Goal: Navigation & Orientation: Find specific page/section

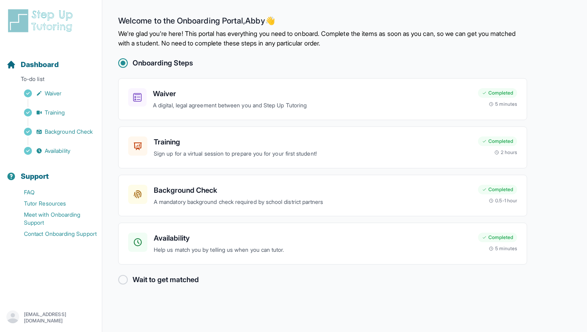
click at [125, 279] on div at bounding box center [123, 280] width 10 height 10
click at [187, 282] on h2 "Wait to get matched" at bounding box center [165, 279] width 66 height 11
click at [126, 282] on div at bounding box center [123, 280] width 10 height 10
click at [123, 281] on div at bounding box center [123, 280] width 10 height 10
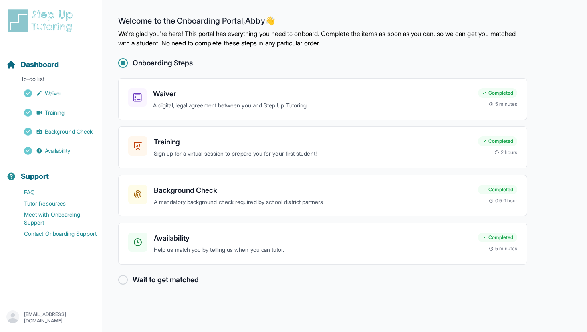
click at [123, 281] on div at bounding box center [123, 280] width 10 height 10
click at [222, 233] on h3 "Availability" at bounding box center [313, 238] width 318 height 11
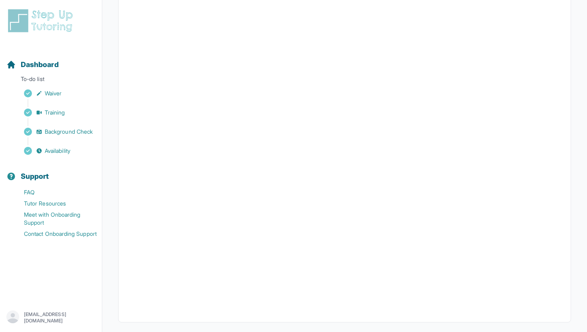
scroll to position [132, 0]
click at [43, 96] on link "Waiver" at bounding box center [53, 93] width 95 height 11
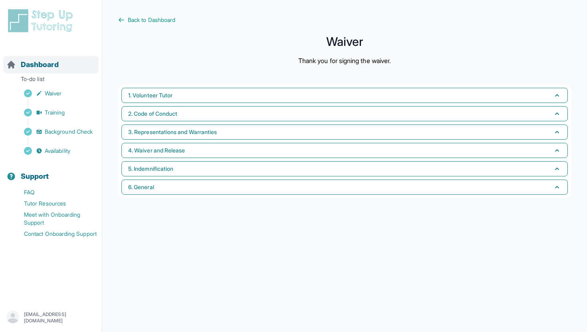
click at [41, 69] on span "Dashboard" at bounding box center [40, 64] width 38 height 11
